Goal: Task Accomplishment & Management: Manage account settings

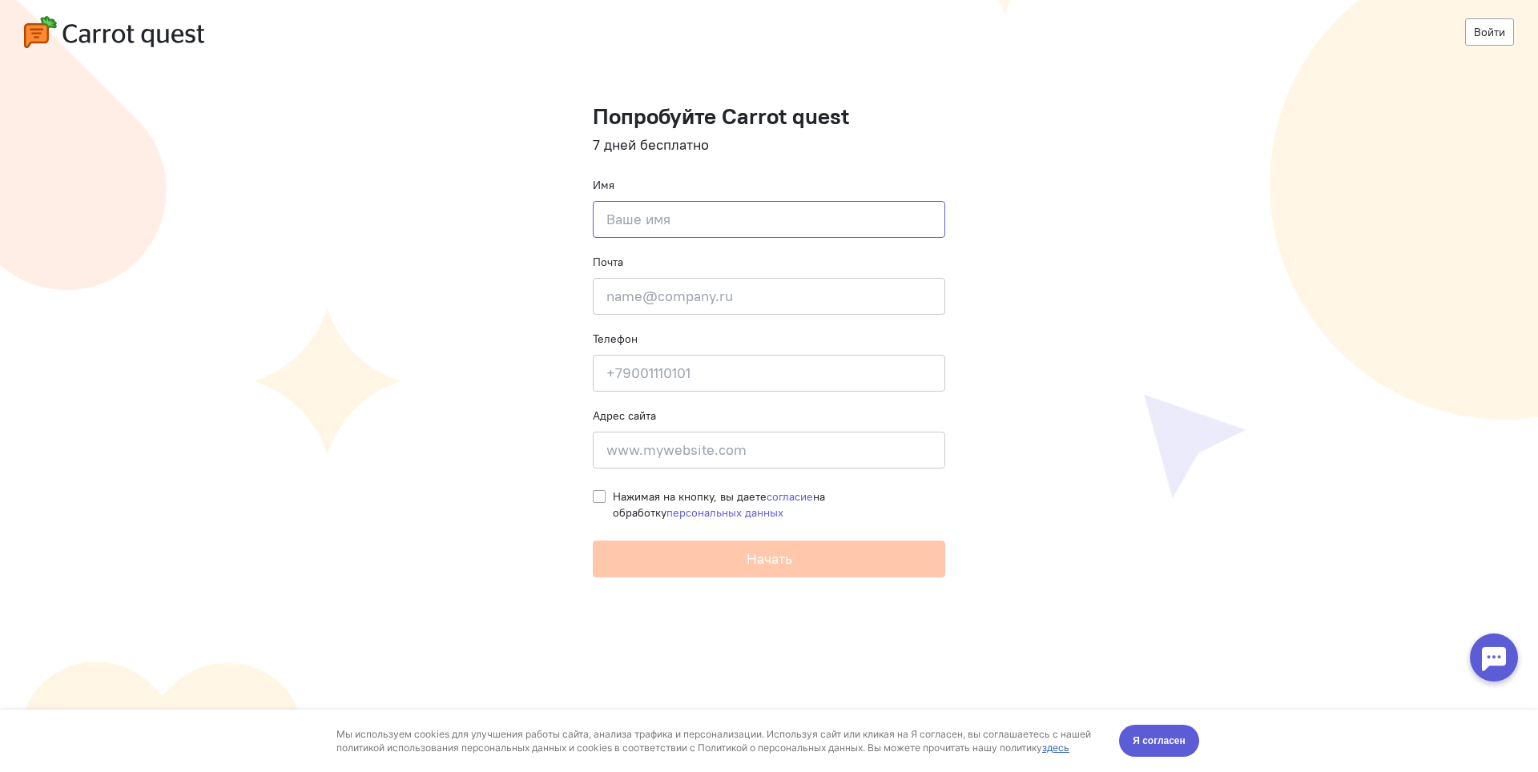
click at [747, 215] on input at bounding box center [769, 219] width 352 height 37
click at [1480, 26] on link "Войти" at bounding box center [1489, 31] width 49 height 27
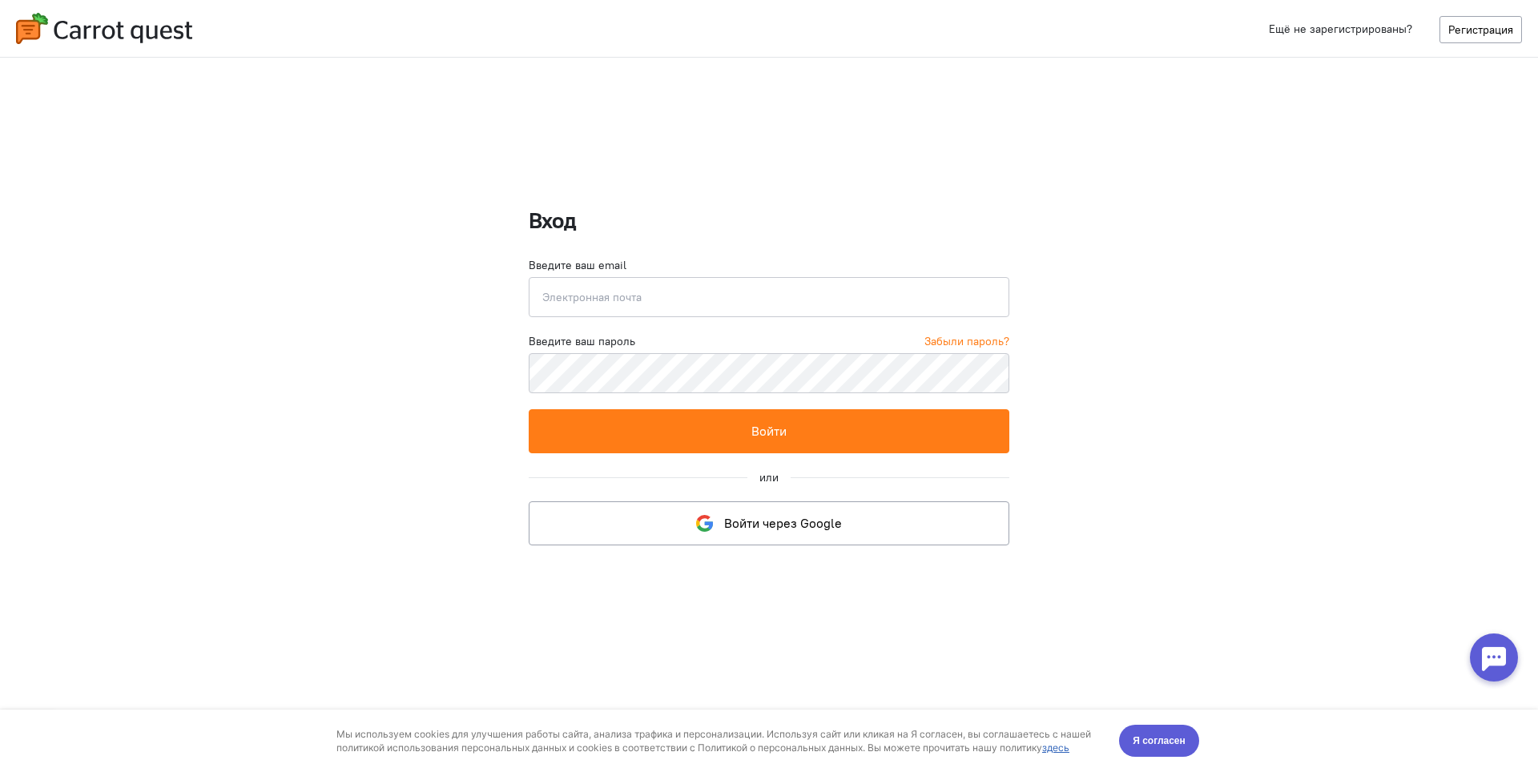
click at [751, 291] on input "email" at bounding box center [769, 297] width 481 height 40
type input "[EMAIL_ADDRESS][DOMAIN_NAME]"
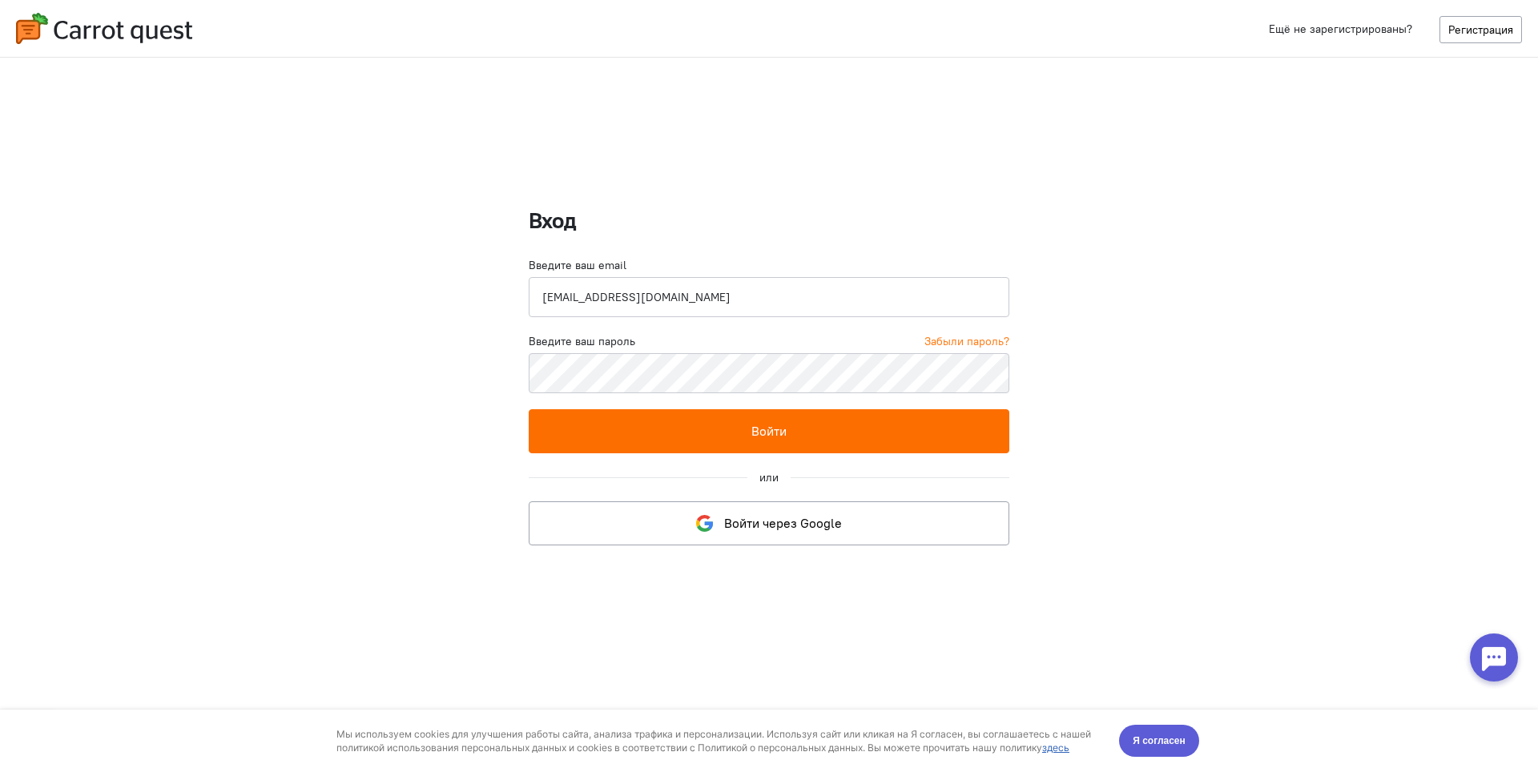
click at [785, 416] on button "Войти" at bounding box center [769, 431] width 481 height 44
